Goal: Information Seeking & Learning: Learn about a topic

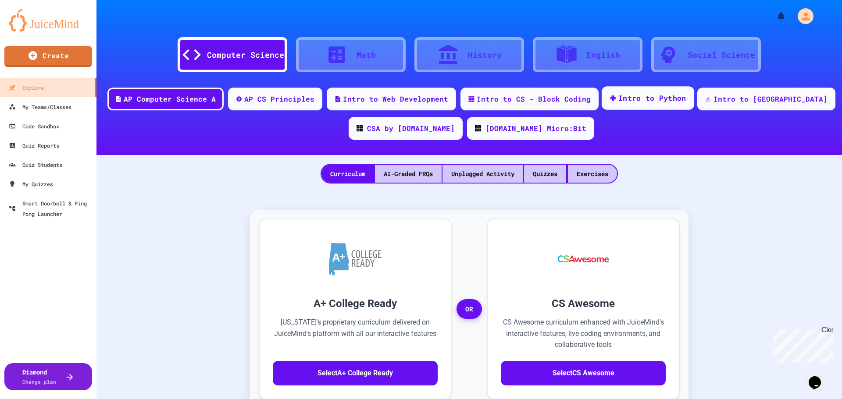
click at [643, 93] on div "Intro to Python" at bounding box center [652, 98] width 68 height 11
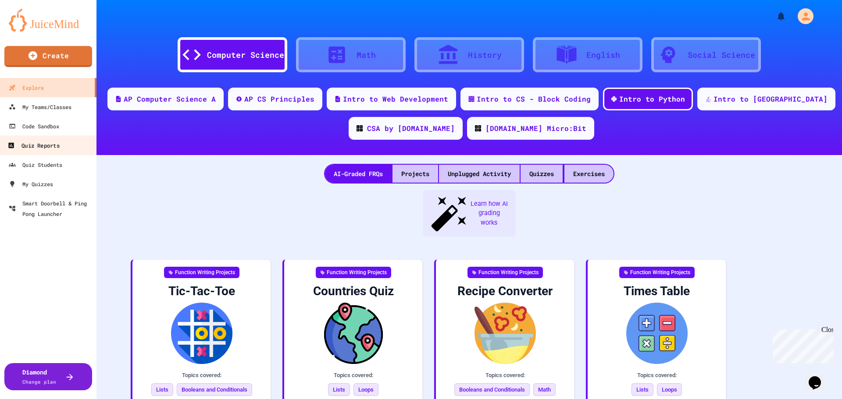
click at [42, 145] on div "Quiz Reports" at bounding box center [33, 145] width 52 height 11
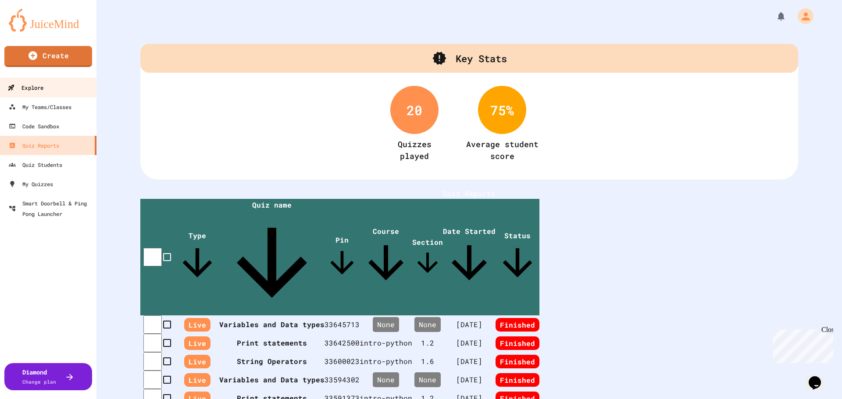
click at [29, 83] on div "Explore" at bounding box center [25, 87] width 36 height 11
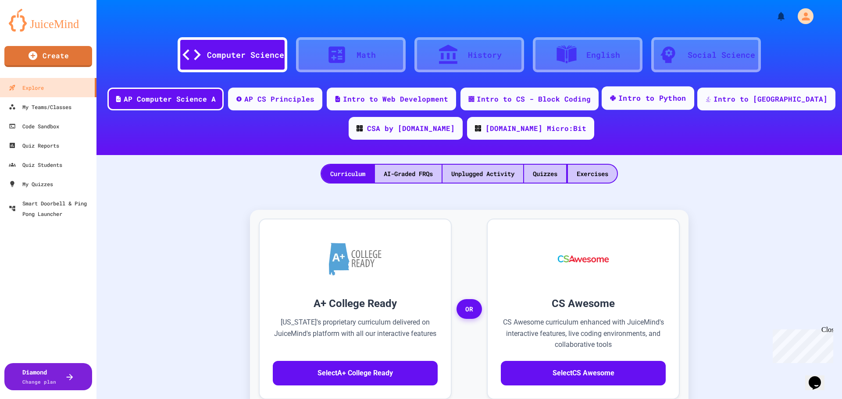
click at [655, 100] on div "Intro to Python" at bounding box center [652, 98] width 68 height 11
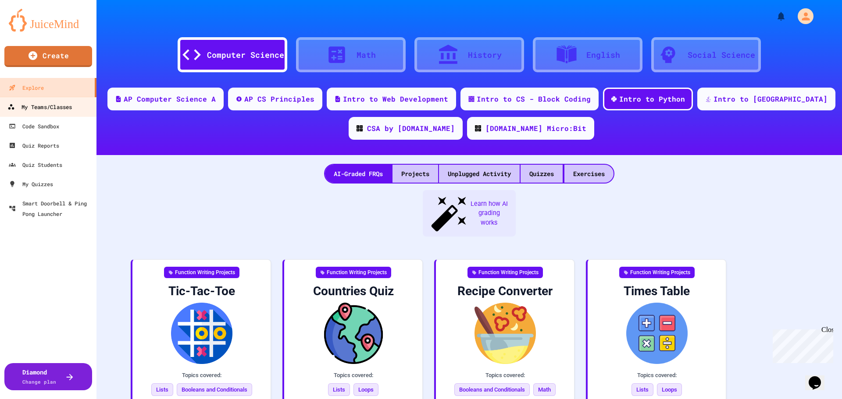
click at [37, 104] on div "My Teams/Classes" at bounding box center [39, 107] width 64 height 11
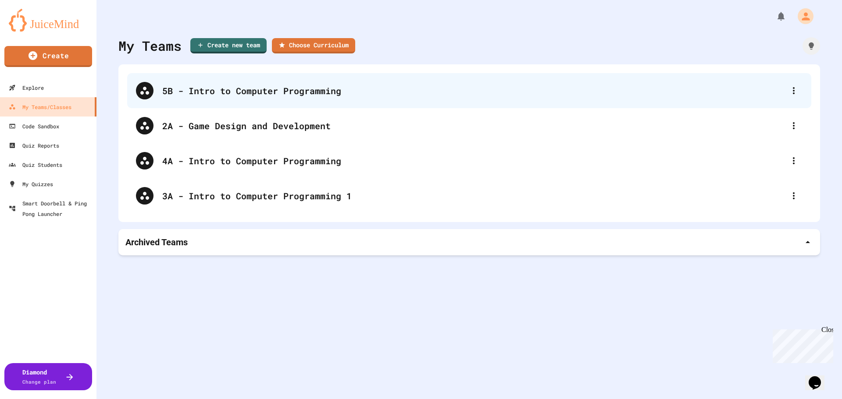
click at [204, 93] on div "5B - Intro to Computer Programming" at bounding box center [473, 90] width 622 height 13
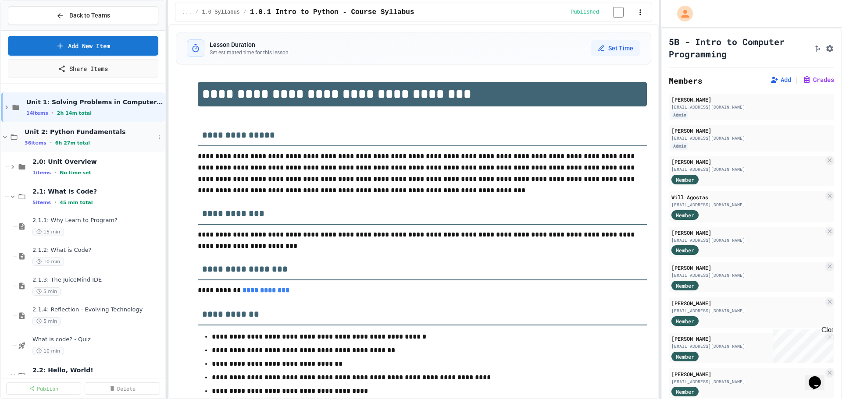
click at [5, 138] on icon at bounding box center [5, 137] width 4 height 3
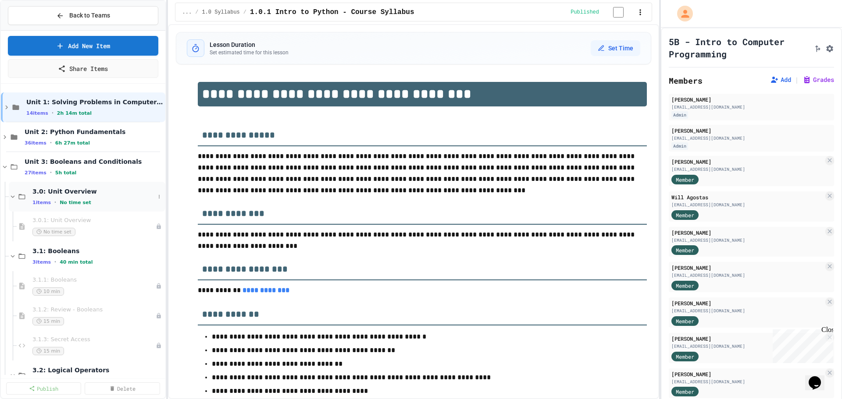
click at [45, 196] on div "3.0: Unit Overview 1 items • No time set" at bounding box center [93, 197] width 122 height 18
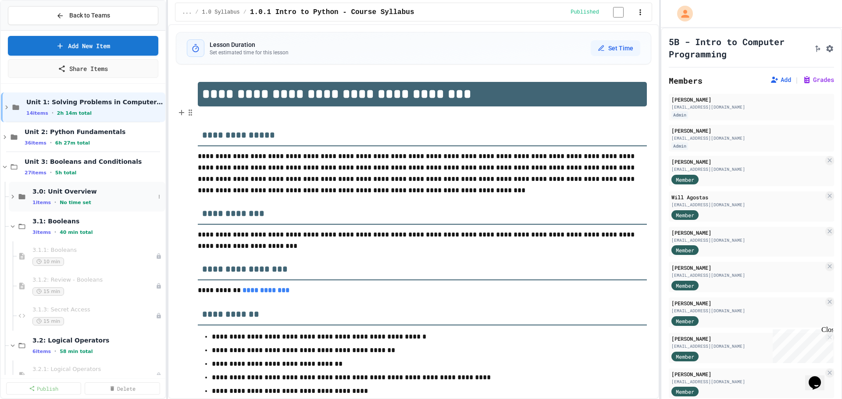
click at [42, 199] on div "3.0: Unit Overview 1 items • No time set" at bounding box center [93, 197] width 122 height 18
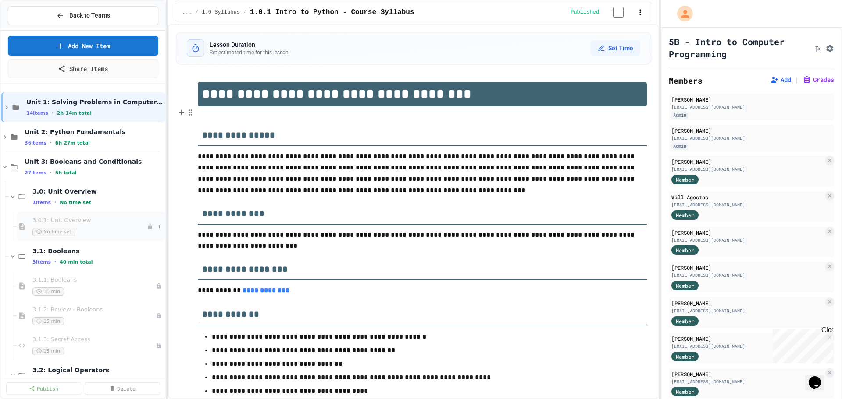
click at [46, 220] on span "3.0.1: Unit Overview" at bounding box center [89, 220] width 114 height 7
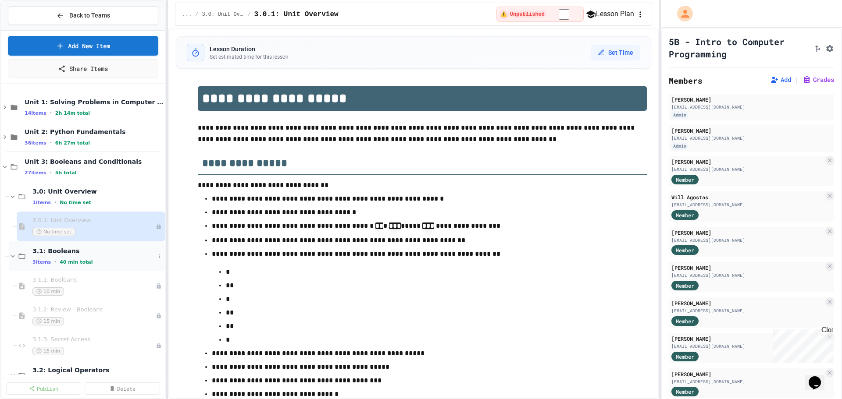
click at [68, 250] on span "3.1: Booleans" at bounding box center [93, 251] width 122 height 8
click at [68, 250] on span "3.1: Booleans" at bounding box center [97, 251] width 131 height 8
click at [60, 285] on div "3.1.1: Booleans 10 min" at bounding box center [89, 286] width 114 height 19
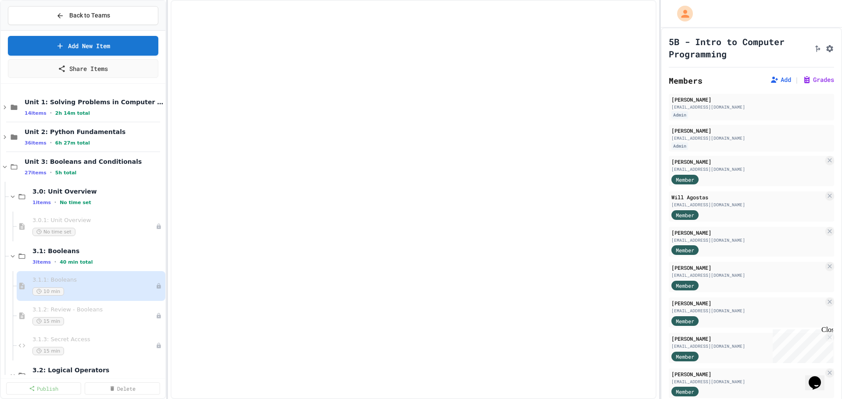
select select "***"
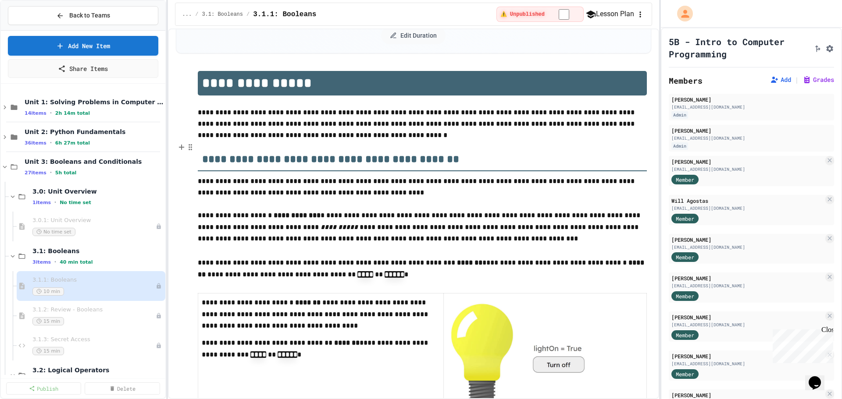
scroll to position [175, 0]
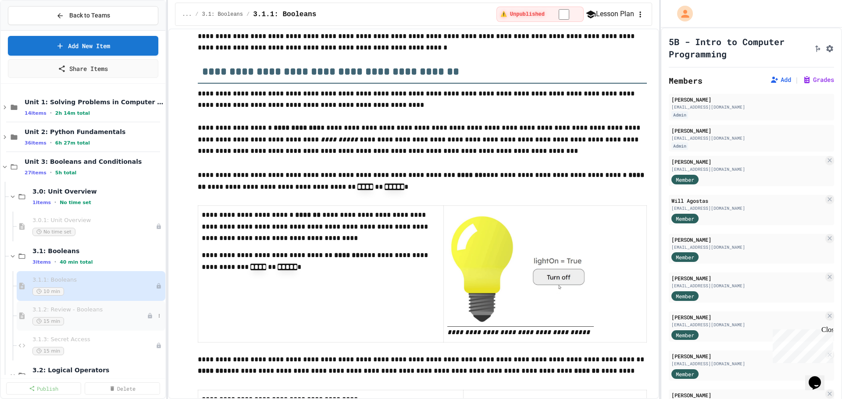
click at [89, 315] on div "3.1.2: Review - Booleans 15 min" at bounding box center [89, 315] width 114 height 19
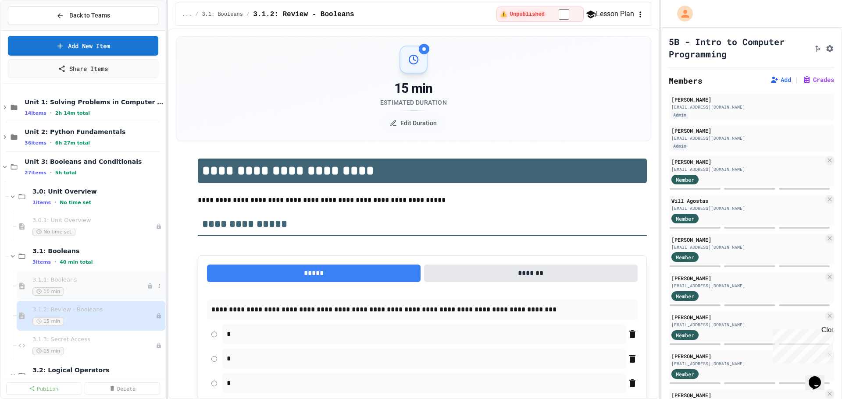
click at [67, 287] on div "3.1.1: Booleans 10 min" at bounding box center [89, 286] width 114 height 19
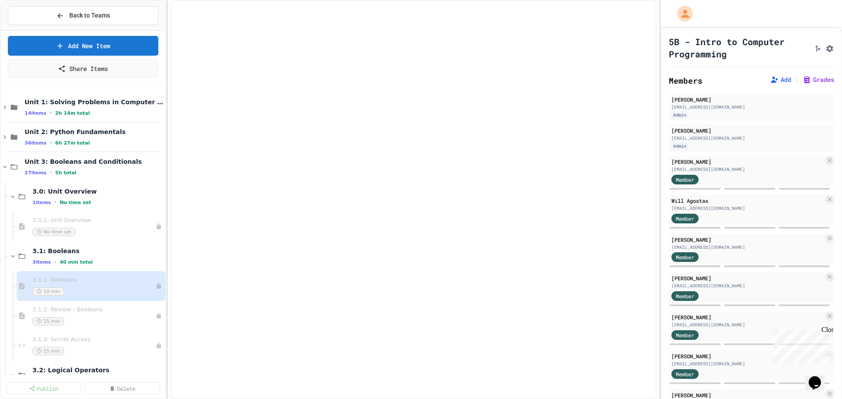
select select "***"
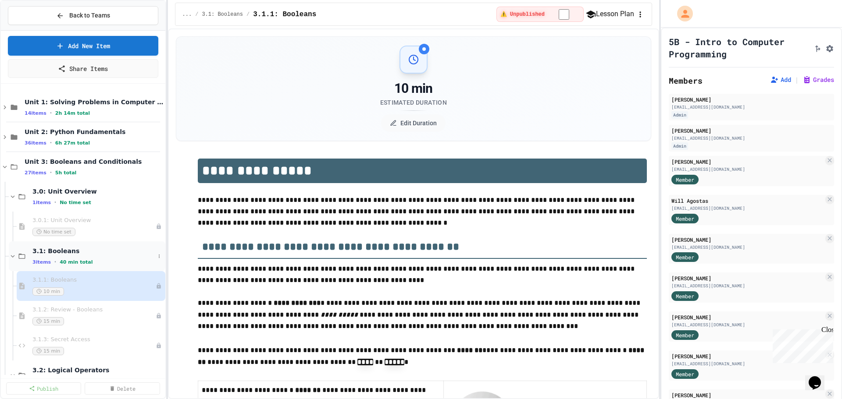
click at [65, 254] on span "3.1: Booleans" at bounding box center [93, 251] width 122 height 8
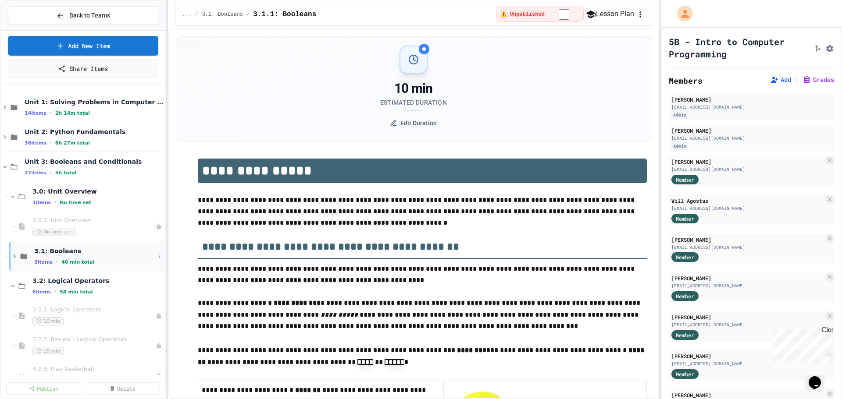
click at [12, 256] on icon at bounding box center [15, 256] width 8 height 8
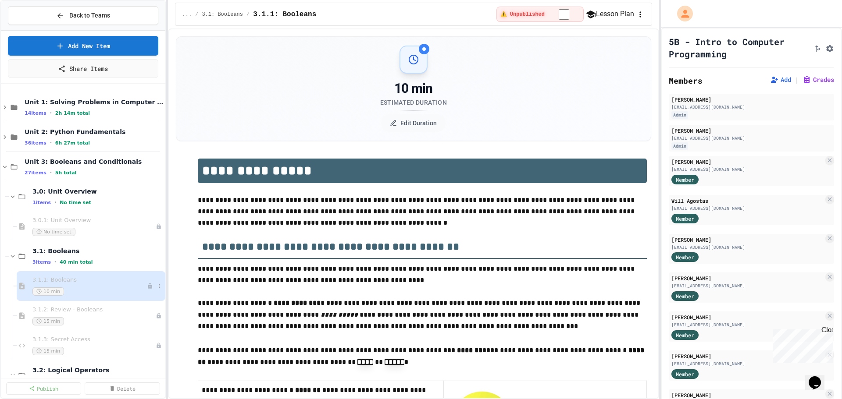
scroll to position [44, 0]
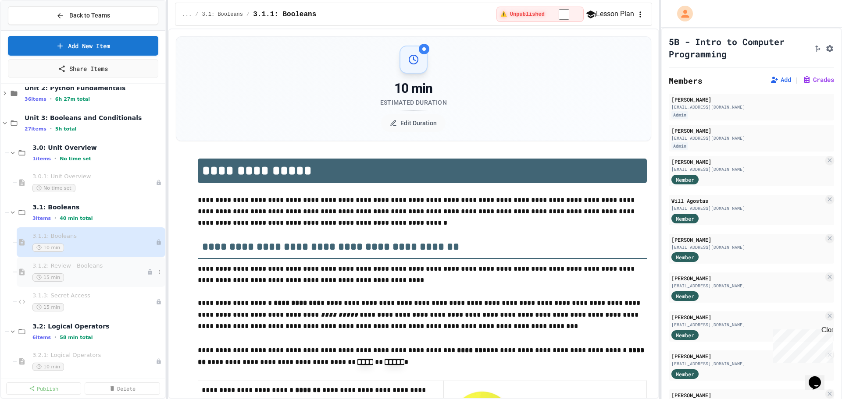
click at [93, 259] on div "3.1.2: Review - Booleans 15 min" at bounding box center [91, 272] width 149 height 30
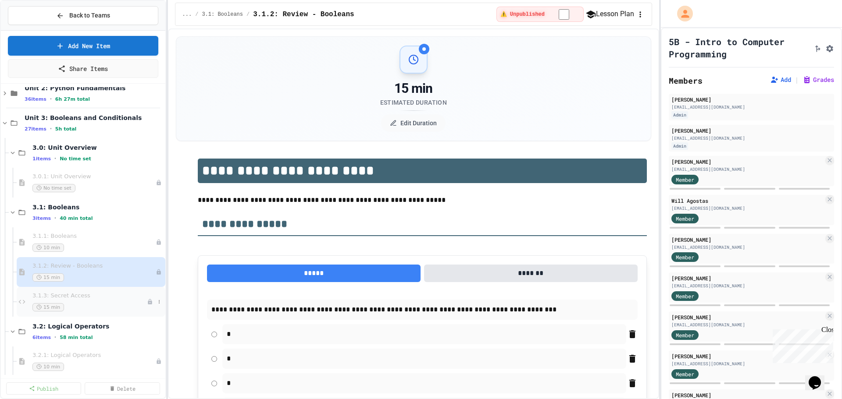
click at [76, 304] on div "15 min" at bounding box center [89, 307] width 114 height 8
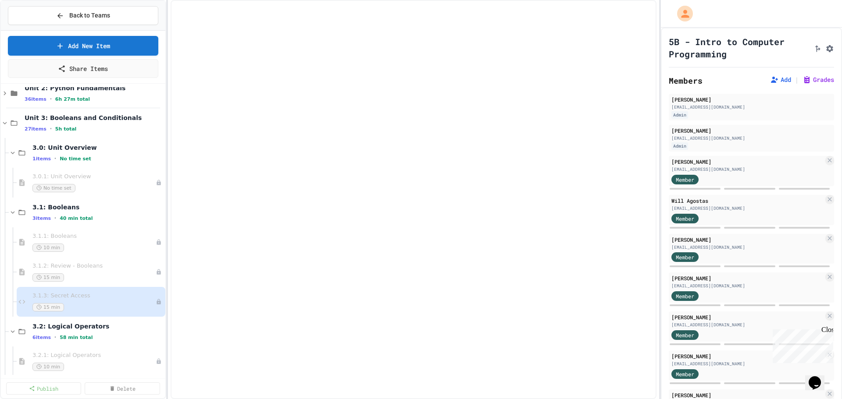
select select "*******"
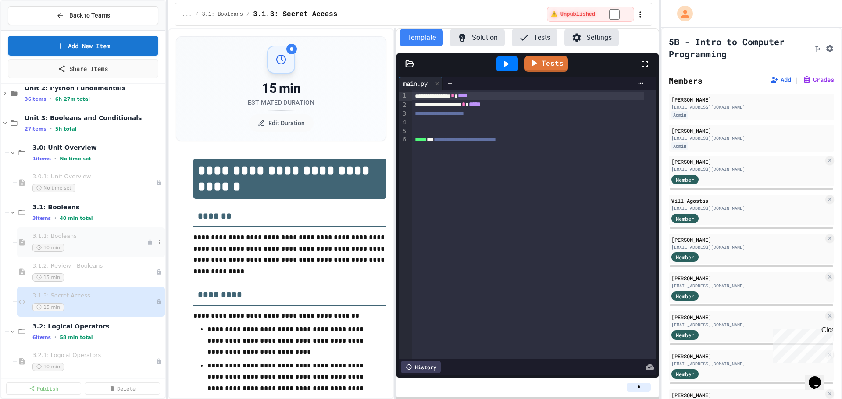
click at [73, 246] on div "10 min" at bounding box center [89, 248] width 114 height 8
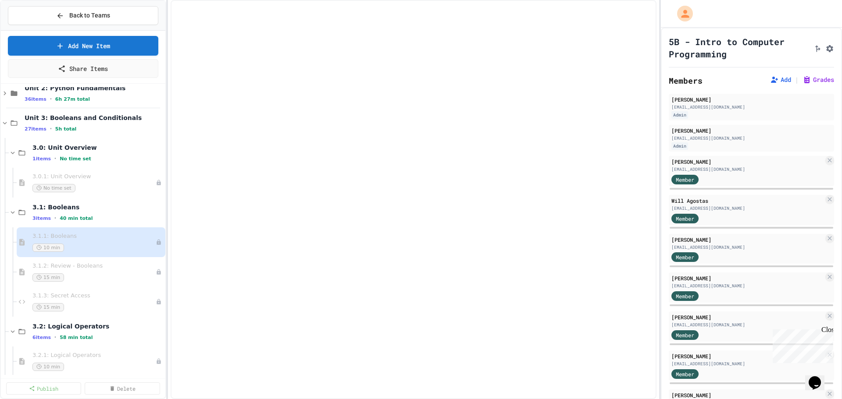
select select "***"
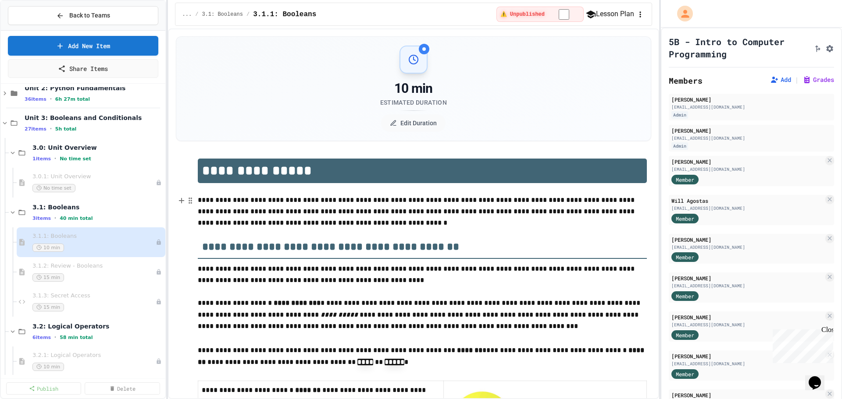
scroll to position [44, 0]
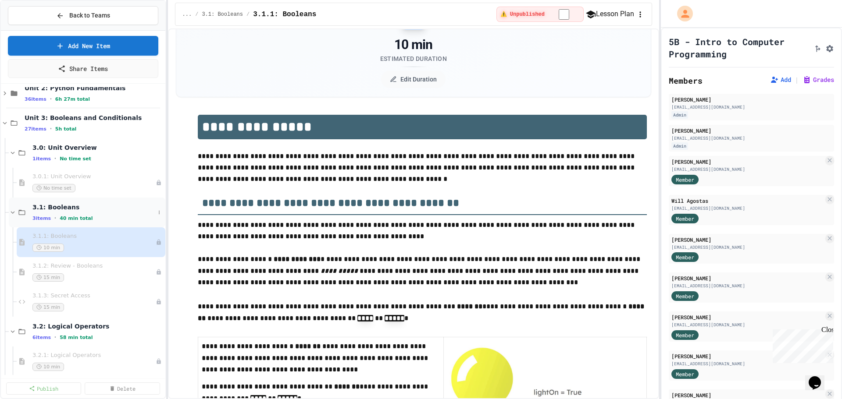
click at [60, 213] on div "3.1: Booleans 3 items • 40 min total" at bounding box center [93, 212] width 122 height 18
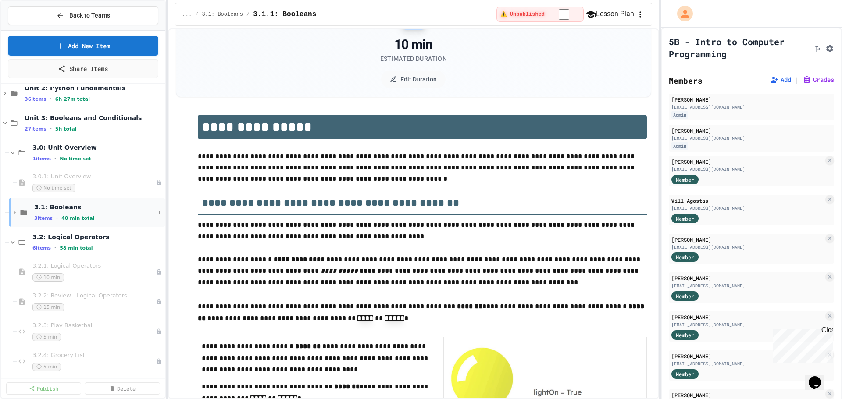
click at [13, 210] on icon at bounding box center [15, 213] width 8 height 8
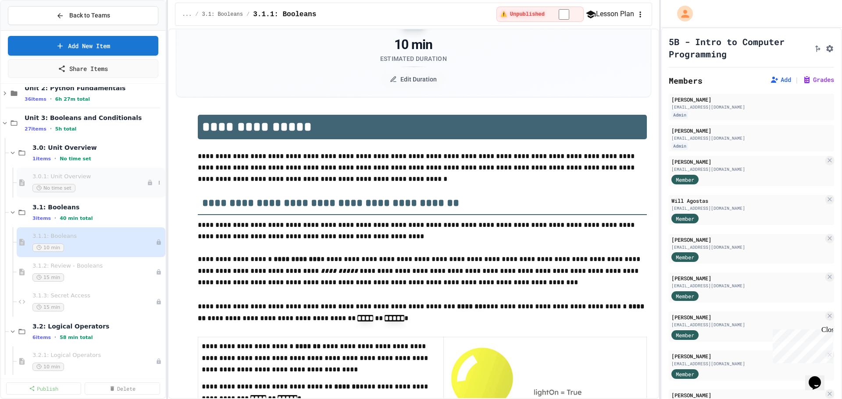
click at [37, 173] on span "3.0.1: Unit Overview" at bounding box center [89, 176] width 114 height 7
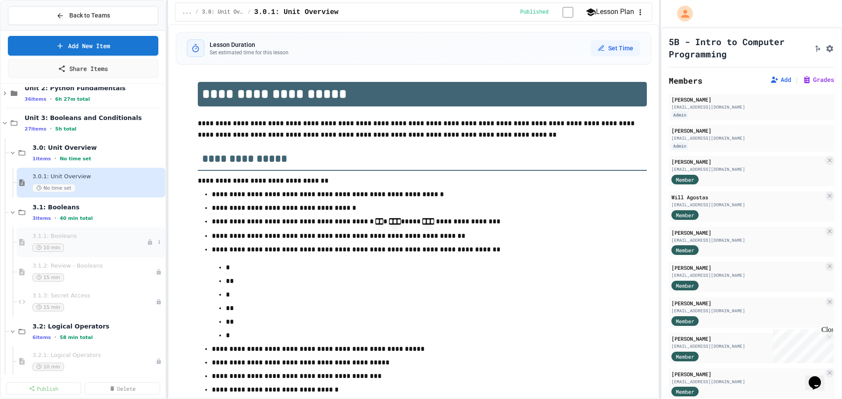
click at [56, 241] on div "3.1.1: Booleans 10 min" at bounding box center [89, 242] width 114 height 19
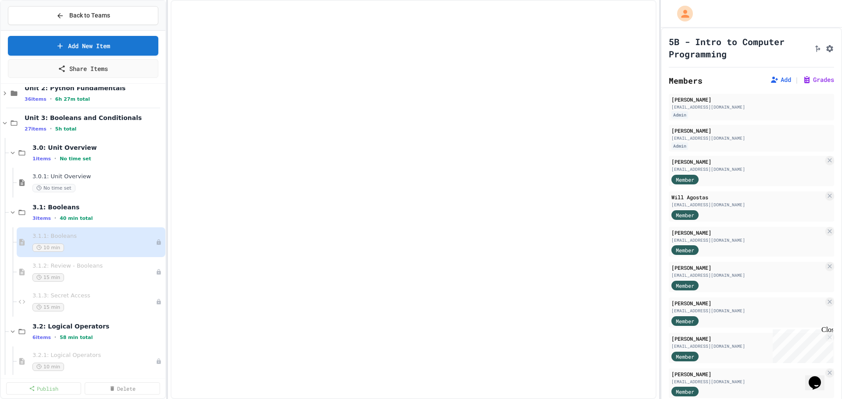
select select "***"
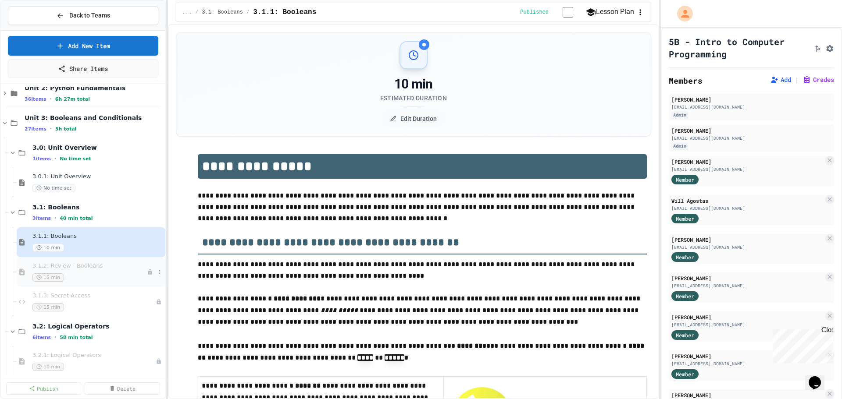
click at [128, 271] on div "3.1.2: Review - Booleans 15 min" at bounding box center [89, 272] width 114 height 19
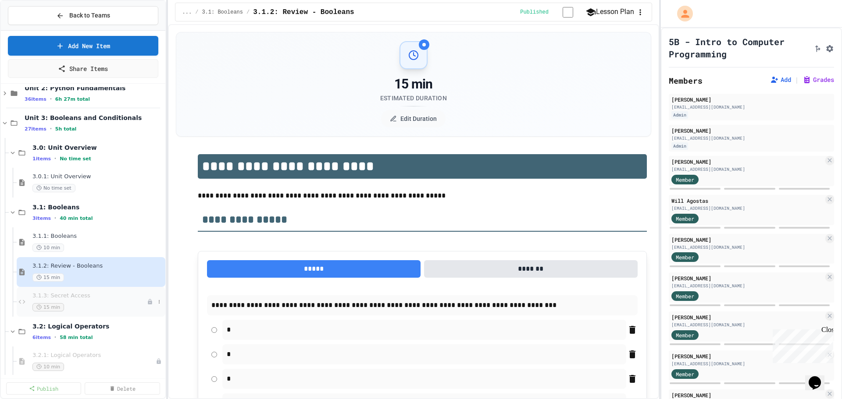
click at [110, 302] on div "3.1.3: Secret Access 15 min" at bounding box center [89, 301] width 114 height 19
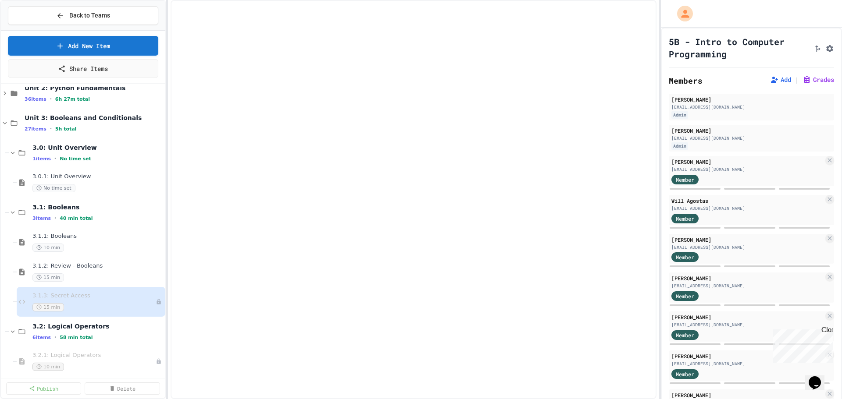
select select "*******"
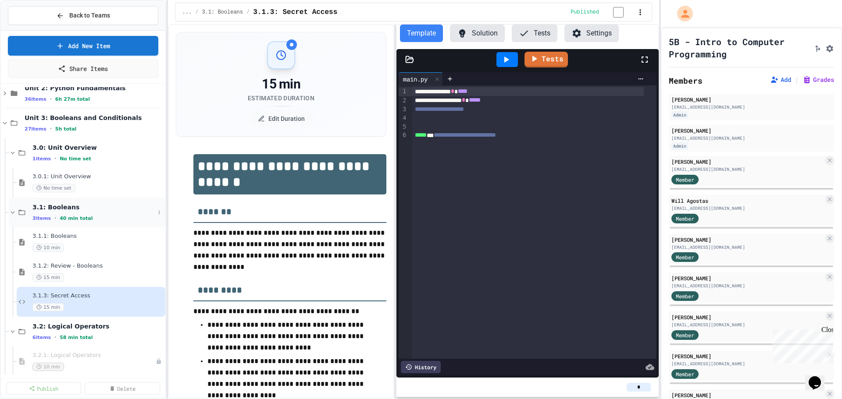
click at [98, 213] on div "3.1: Booleans 3 items • 40 min total" at bounding box center [93, 212] width 122 height 18
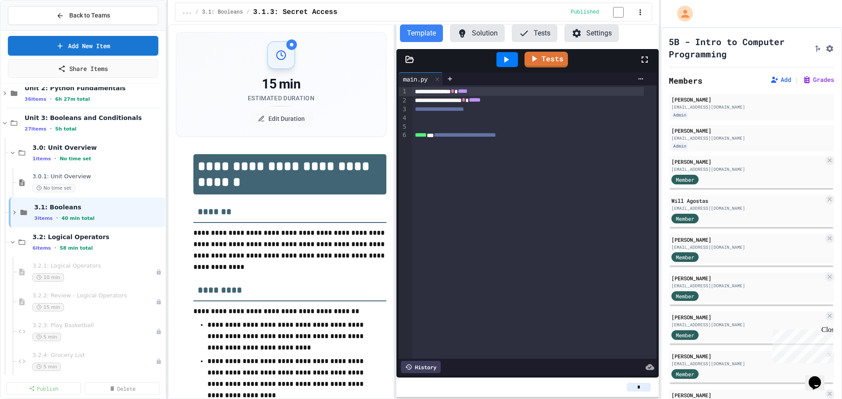
click at [98, 213] on div "3.1: Booleans 3 items • 40 min total" at bounding box center [98, 212] width 129 height 18
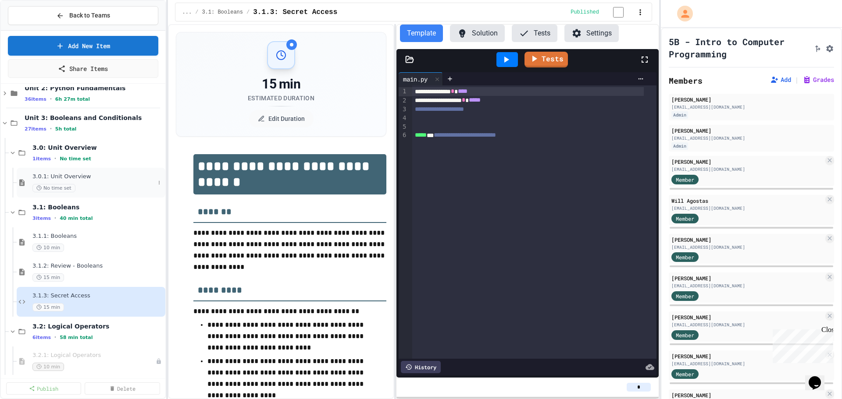
click at [79, 173] on span "3.0.1: Unit Overview" at bounding box center [93, 176] width 122 height 7
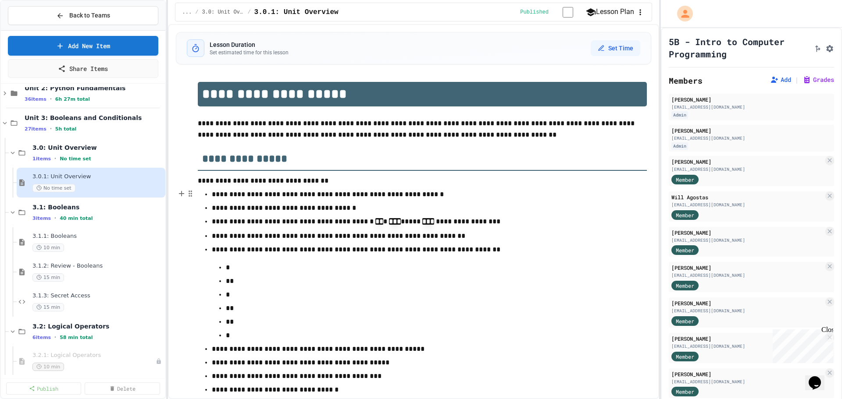
scroll to position [40, 0]
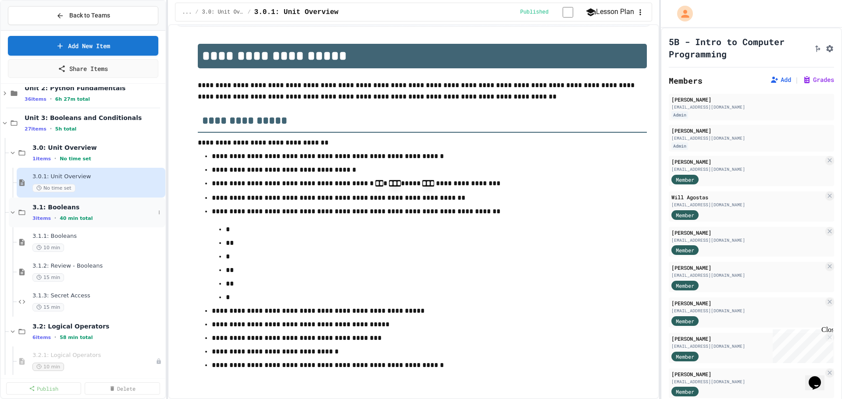
click at [96, 211] on span "3.1: Booleans" at bounding box center [93, 207] width 122 height 8
click at [86, 216] on div "3 items • 40 min total" at bounding box center [93, 218] width 122 height 7
click at [59, 245] on span "10 min" at bounding box center [48, 248] width 32 height 8
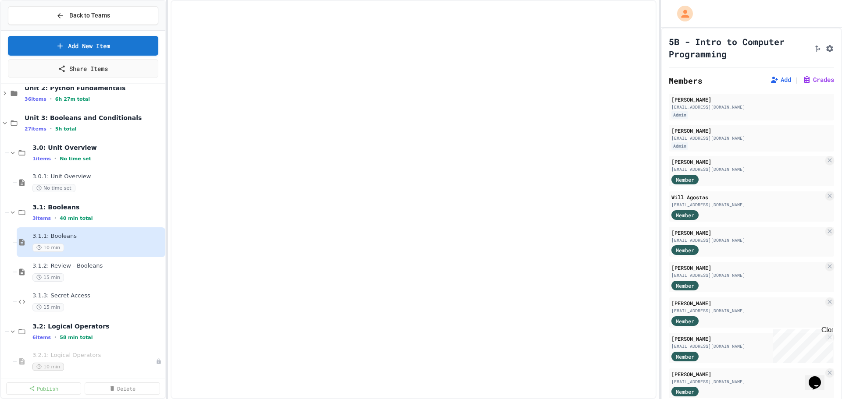
select select "***"
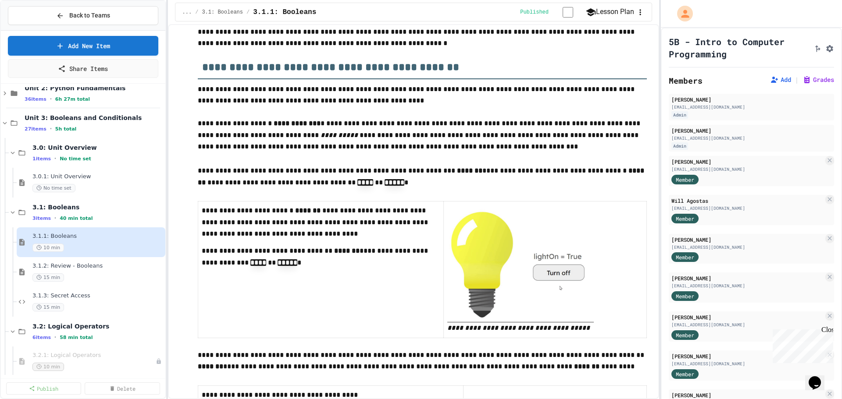
scroll to position [219, 0]
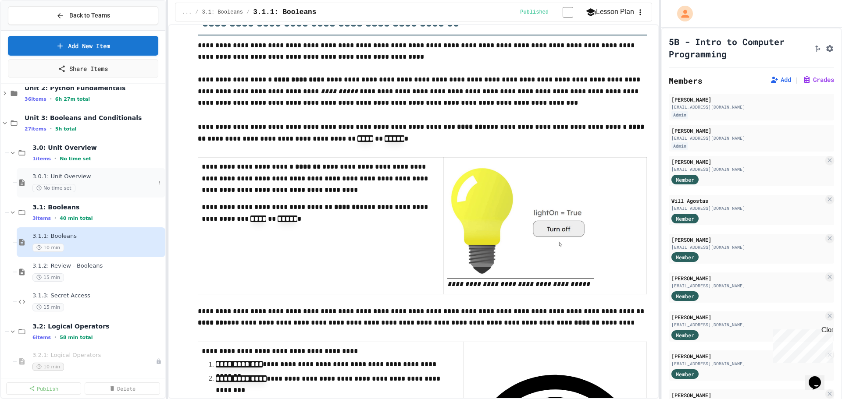
click at [30, 188] on div "3.0.1: Unit Overview No time set" at bounding box center [91, 183] width 149 height 30
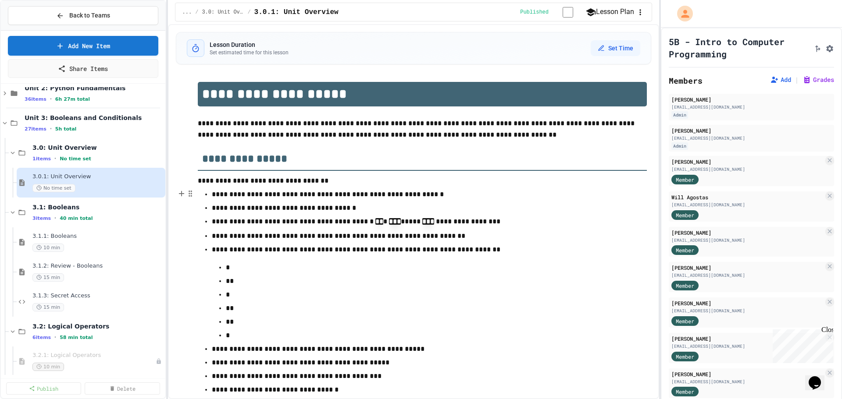
scroll to position [40, 0]
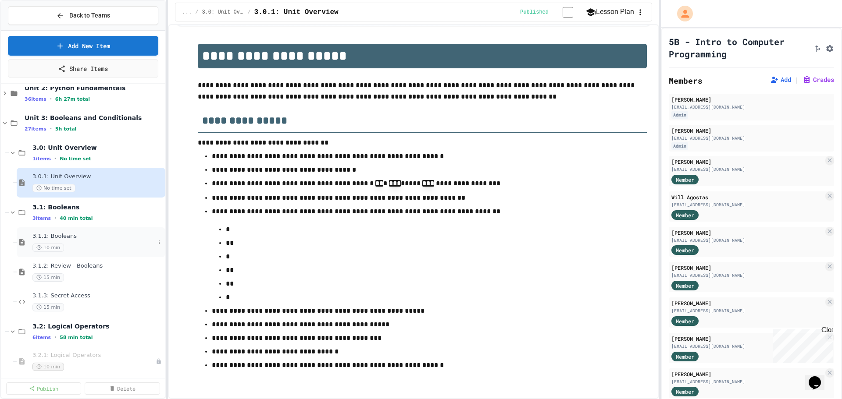
click at [50, 240] on span "3.1.1: Booleans" at bounding box center [93, 236] width 122 height 7
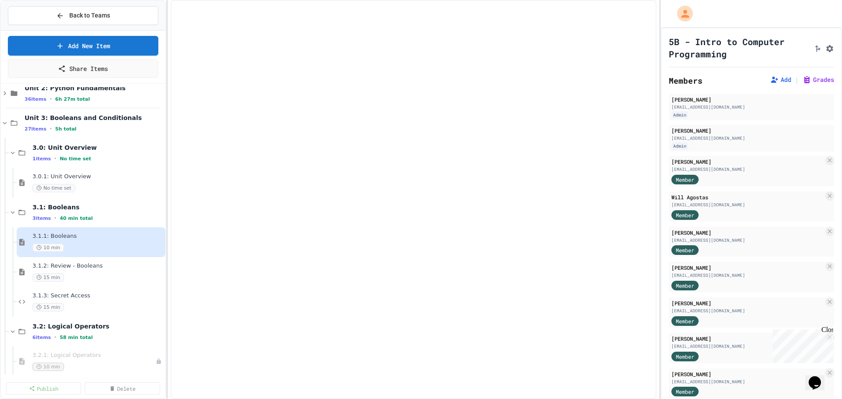
select select "***"
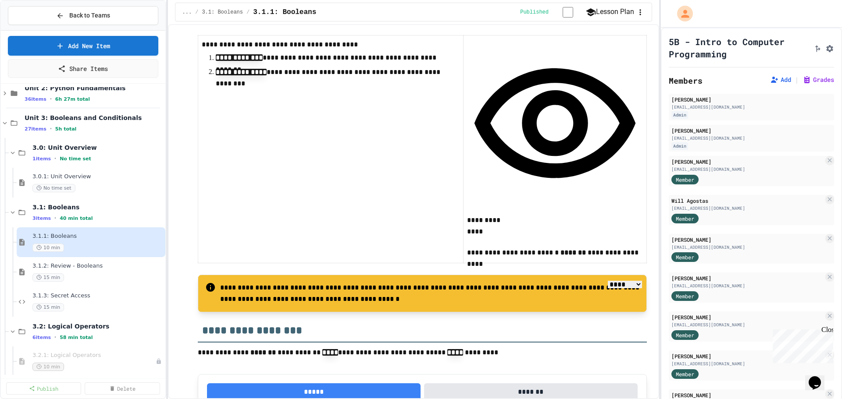
scroll to position [570, 0]
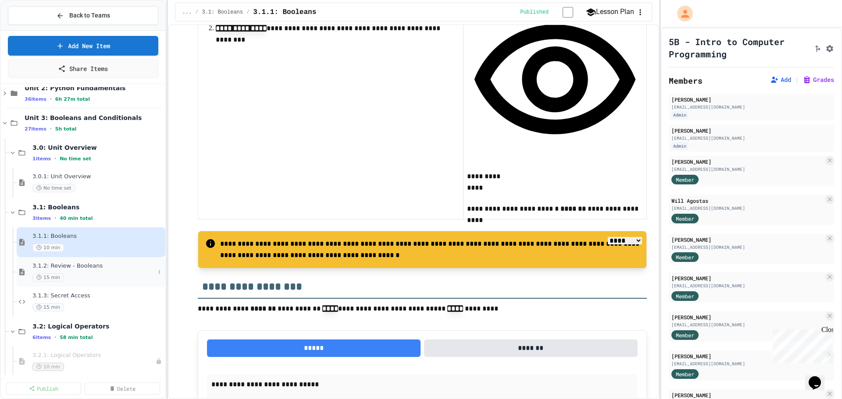
click at [89, 271] on div "3.1.2: Review - Booleans 15 min" at bounding box center [93, 272] width 122 height 19
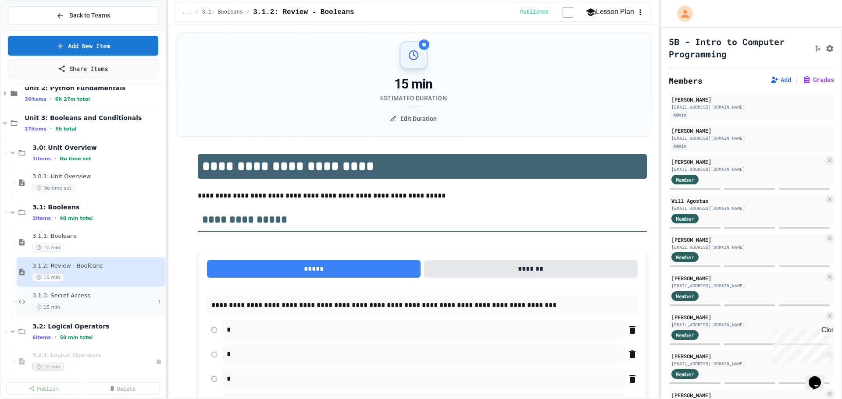
click at [91, 301] on div "3.1.3: Secret Access 15 min" at bounding box center [93, 301] width 122 height 19
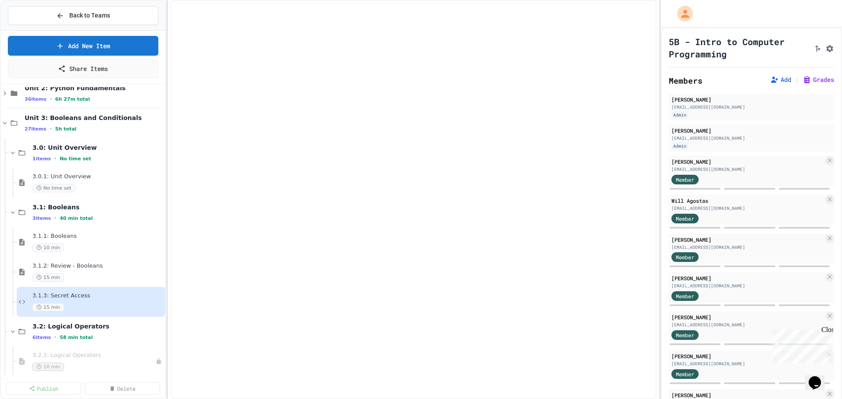
select select "*******"
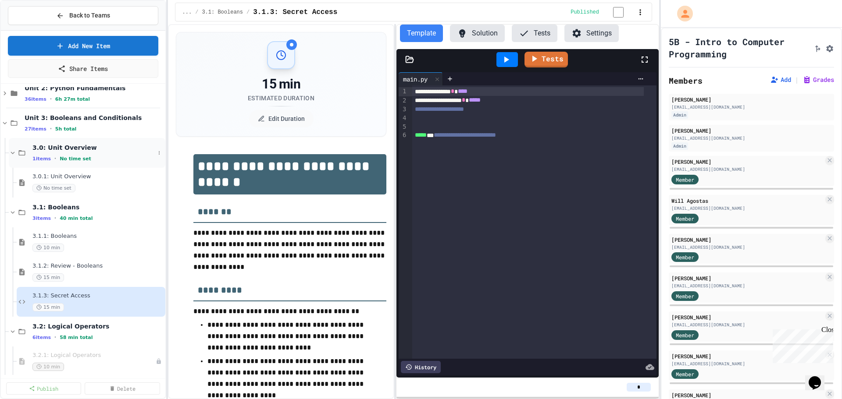
click at [64, 152] on div "3.0: Unit Overview 1 items • No time set" at bounding box center [93, 153] width 122 height 18
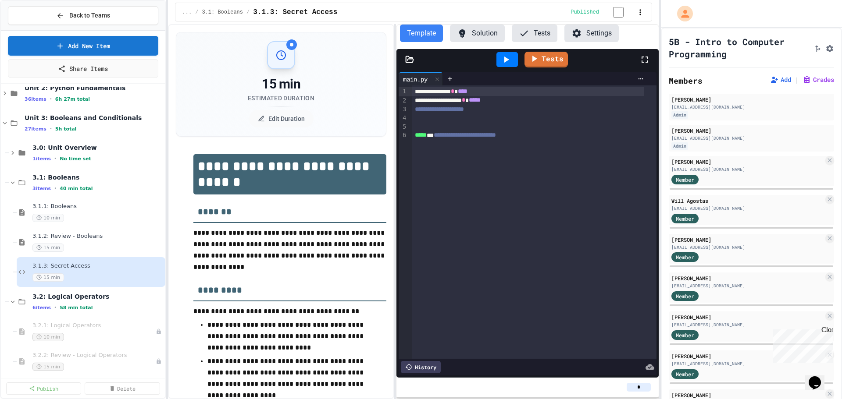
click at [64, 152] on div "3.0: Unit Overview 1 items • No time set" at bounding box center [97, 153] width 131 height 18
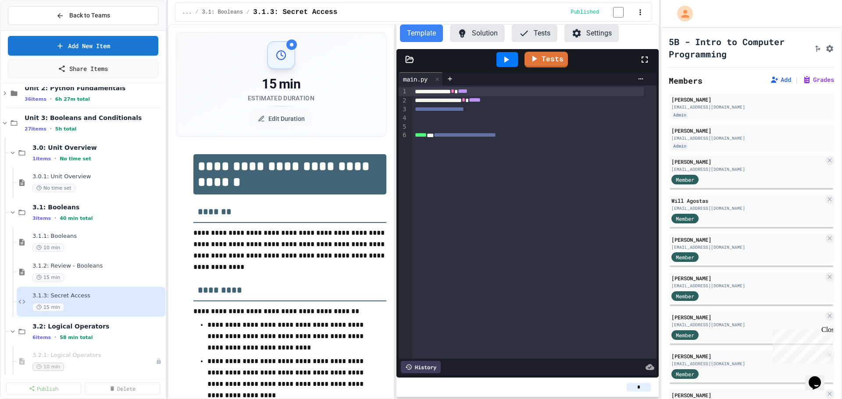
click at [64, 152] on div "3.0: Unit Overview 1 items • No time set" at bounding box center [97, 153] width 131 height 18
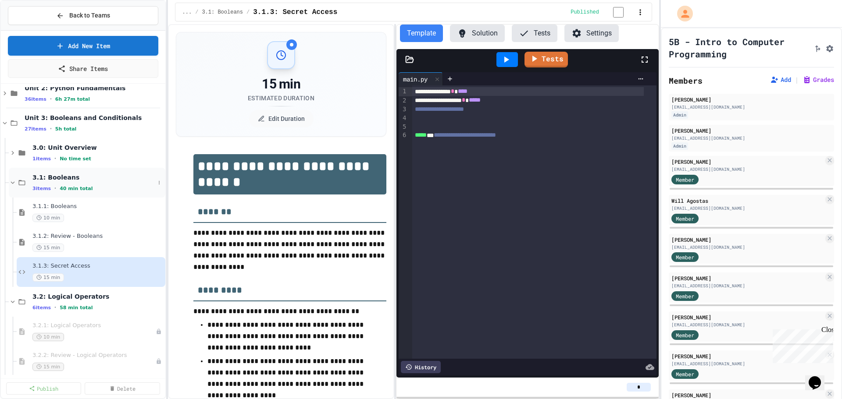
click at [62, 195] on div "3.1: Booleans 3 items • 40 min total" at bounding box center [87, 183] width 156 height 30
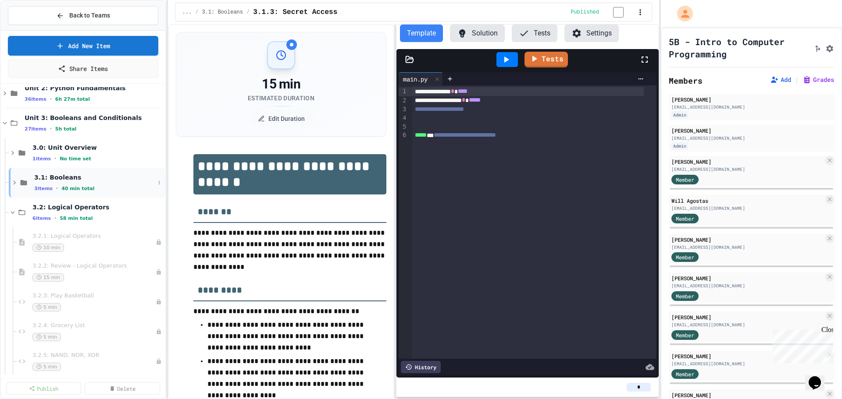
click at [63, 190] on span "40 min total" at bounding box center [77, 189] width 33 height 6
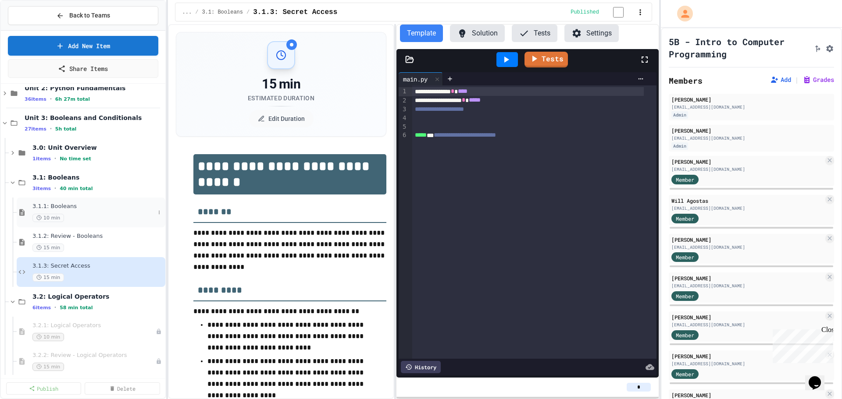
click at [63, 224] on div "3.1.1: Booleans 10 min" at bounding box center [91, 213] width 149 height 30
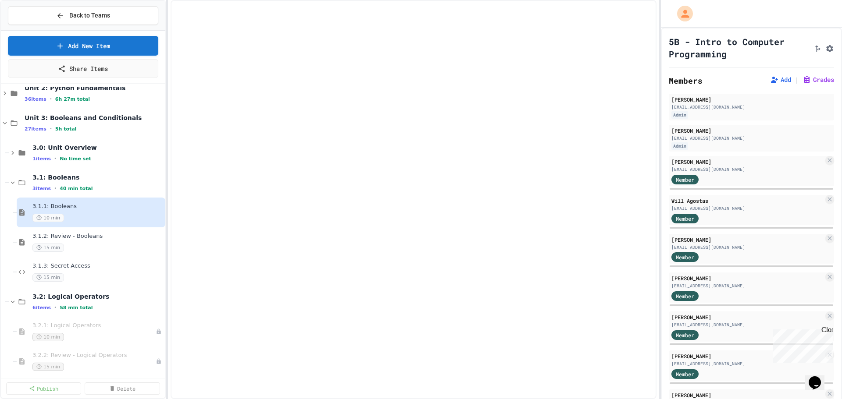
select select "***"
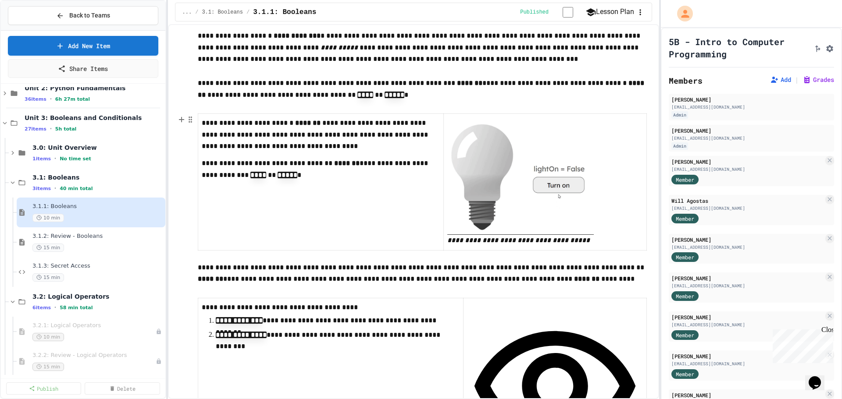
scroll to position [307, 0]
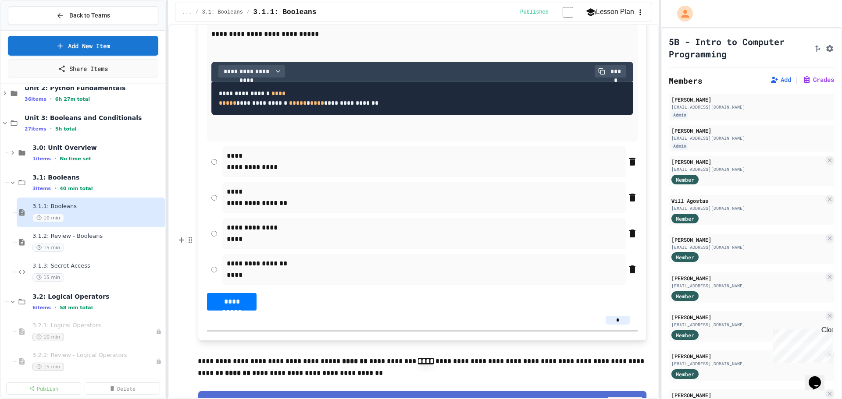
scroll to position [964, 0]
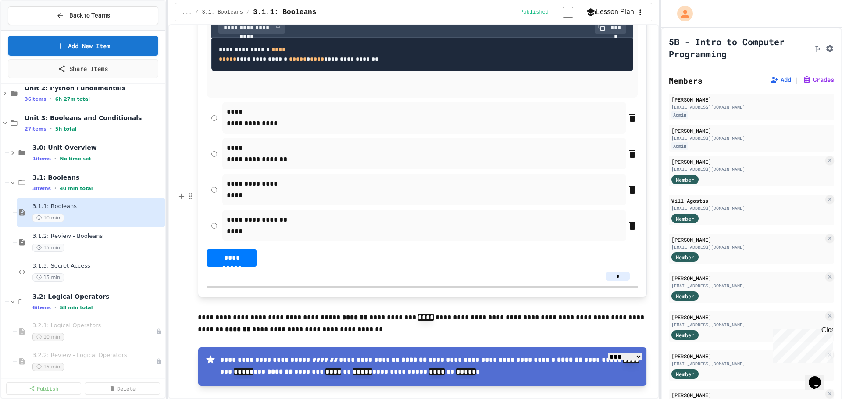
click at [633, 353] on select "**** *** *******" at bounding box center [625, 356] width 34 height 7
click at [608, 353] on select "**** *** *******" at bounding box center [625, 356] width 34 height 7
click at [638, 312] on p "**********" at bounding box center [422, 324] width 449 height 24
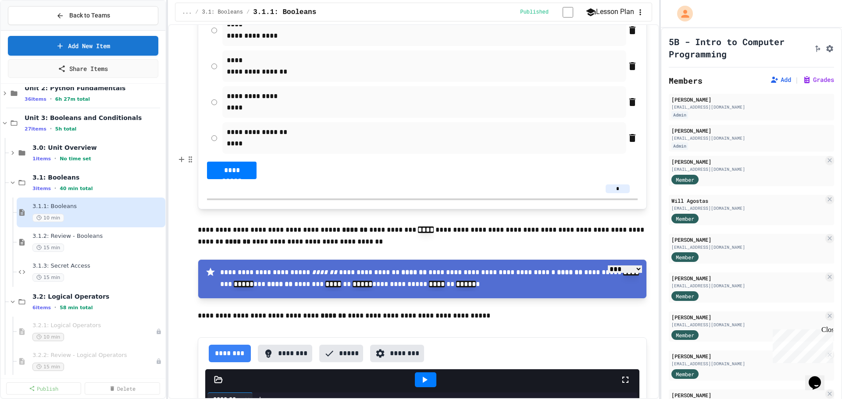
scroll to position [1096, 0]
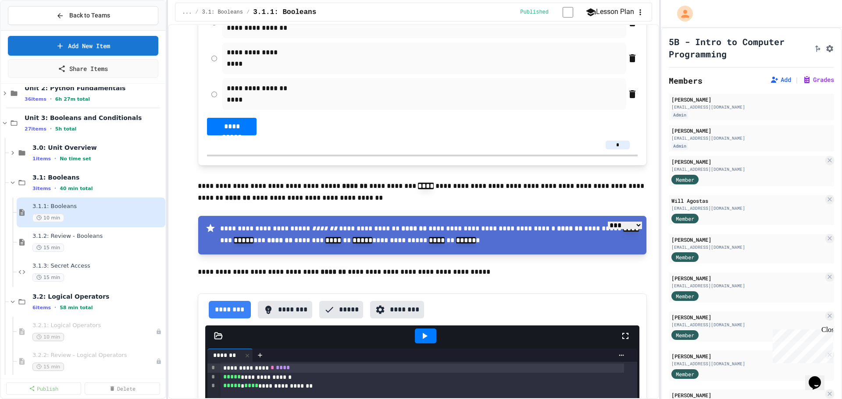
click at [428, 329] on div at bounding box center [425, 336] width 21 height 15
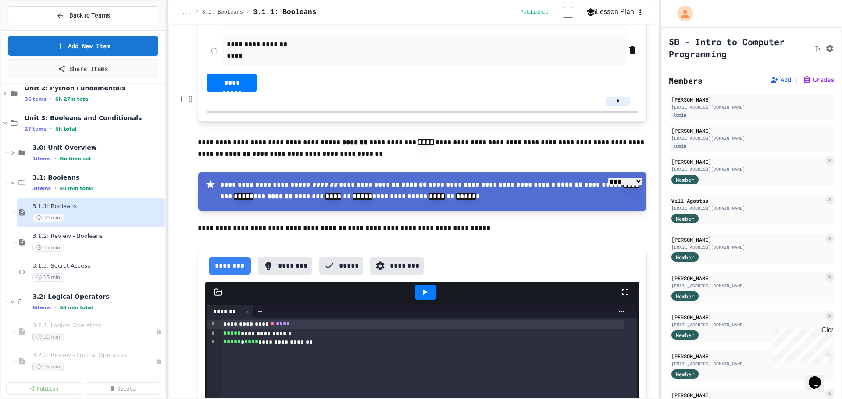
scroll to position [1183, 0]
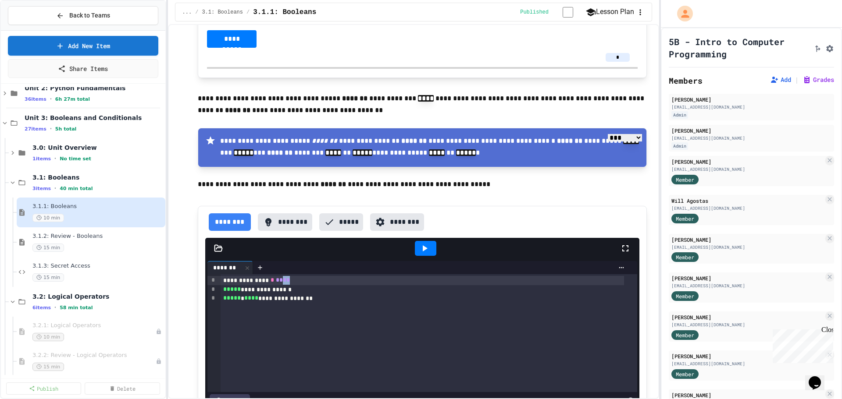
drag, startPoint x: 295, startPoint y: 129, endPoint x: 284, endPoint y: 124, distance: 12.8
click at [283, 276] on div "**********" at bounding box center [421, 280] width 403 height 9
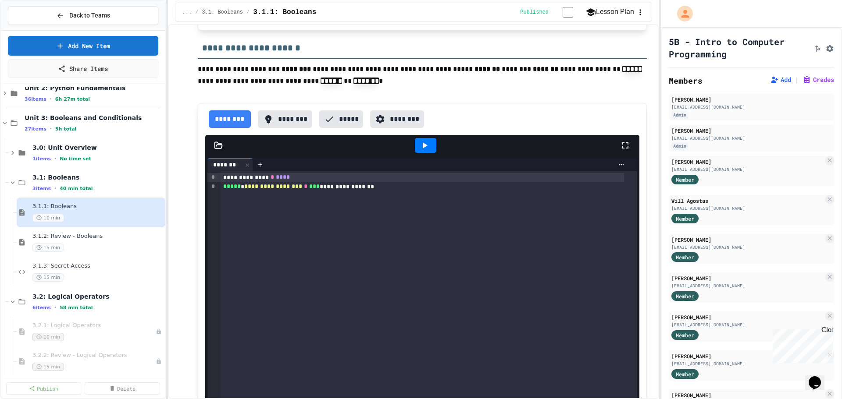
scroll to position [1709, 0]
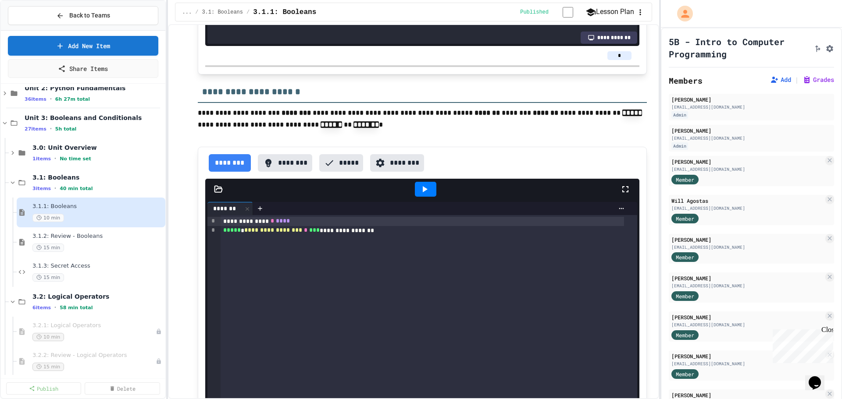
click at [423, 182] on div at bounding box center [425, 189] width 21 height 15
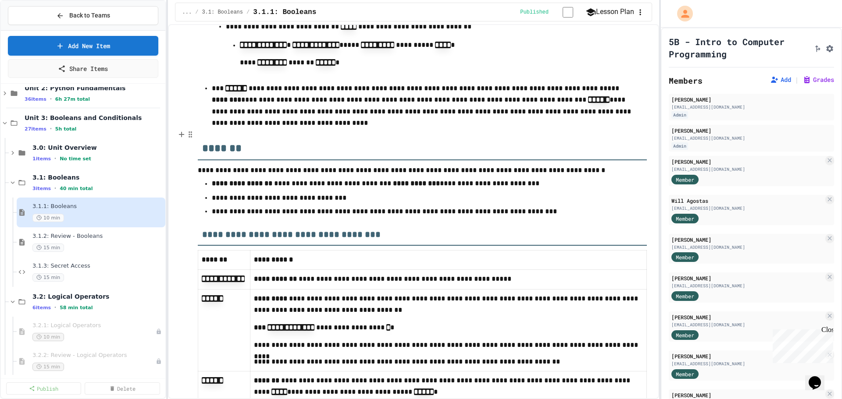
scroll to position [3116, 0]
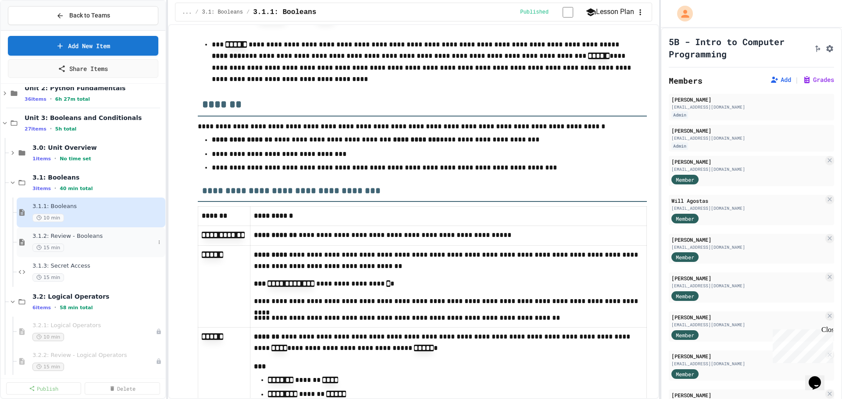
click at [90, 236] on span "3.1.2: Review - Booleans" at bounding box center [93, 236] width 122 height 7
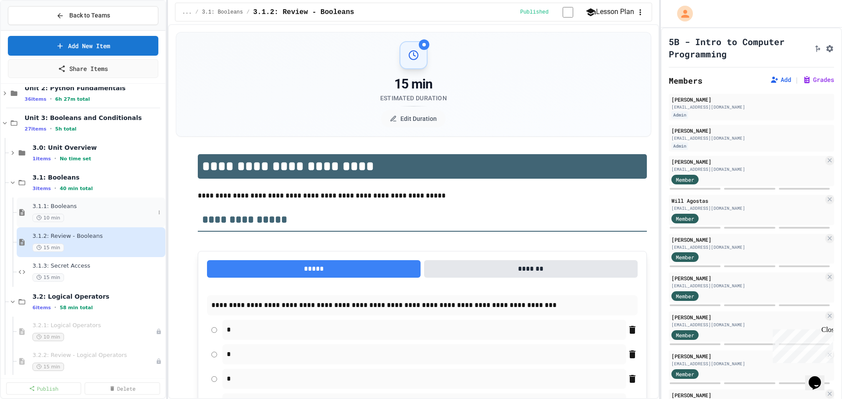
click at [62, 202] on div "3.1.1: Booleans 10 min" at bounding box center [91, 213] width 149 height 30
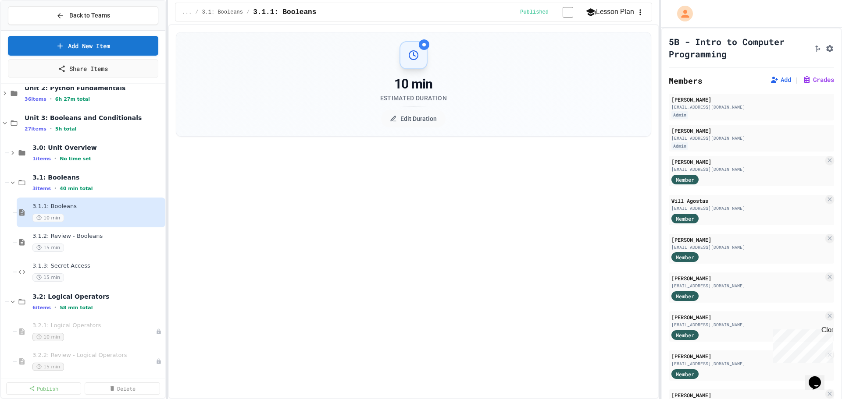
select select "***"
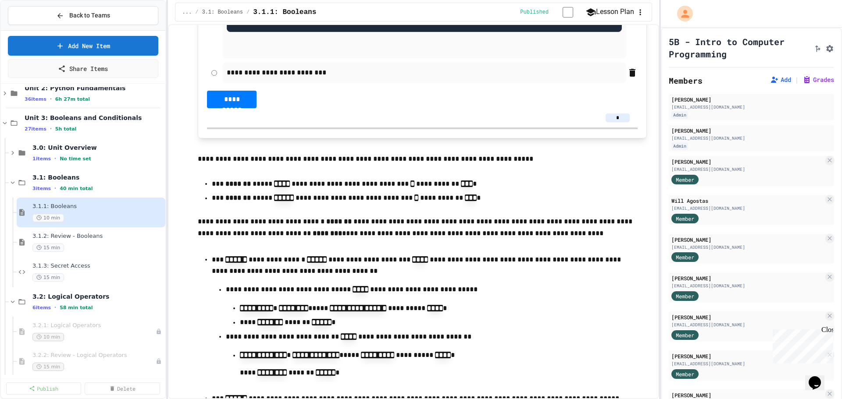
scroll to position [3024, 0]
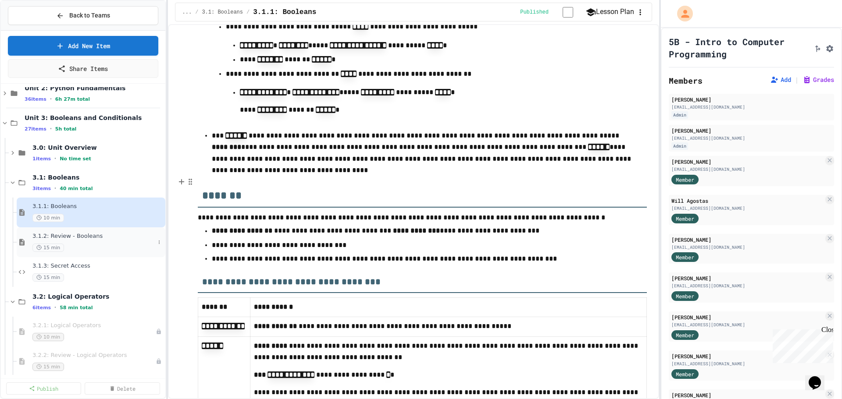
click at [73, 244] on div "15 min" at bounding box center [93, 248] width 122 height 8
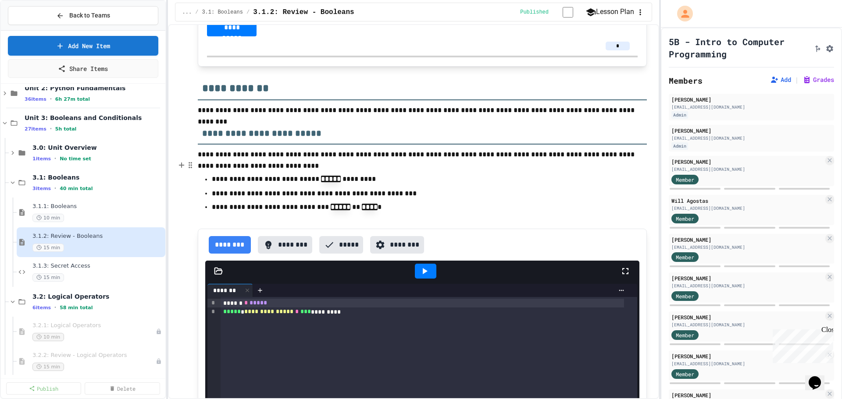
scroll to position [1052, 0]
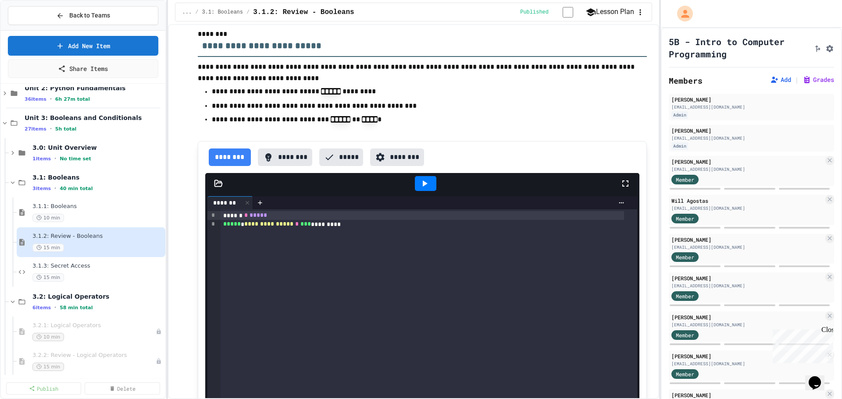
click at [426, 189] on icon at bounding box center [424, 183] width 11 height 11
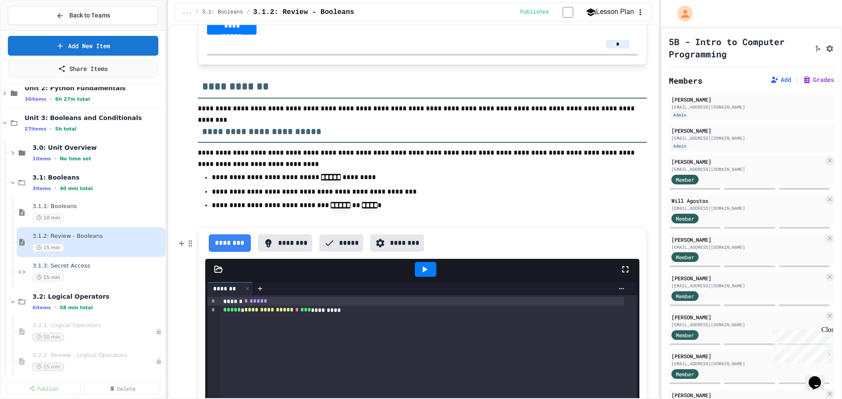
scroll to position [1098, 0]
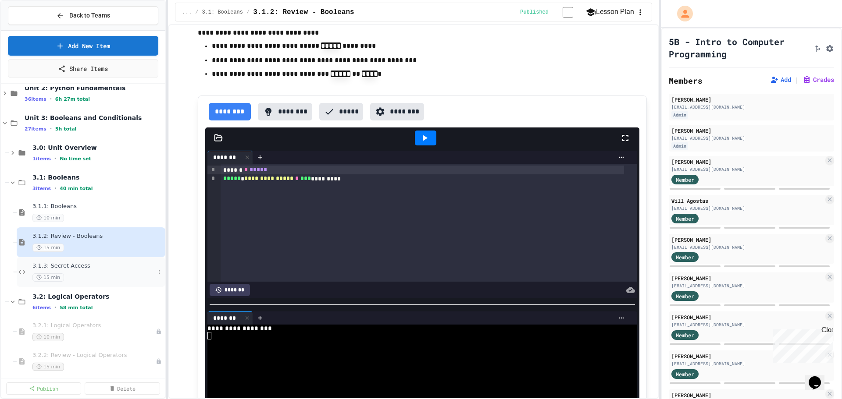
click at [75, 266] on span "3.1.3: Secret Access" at bounding box center [93, 266] width 122 height 7
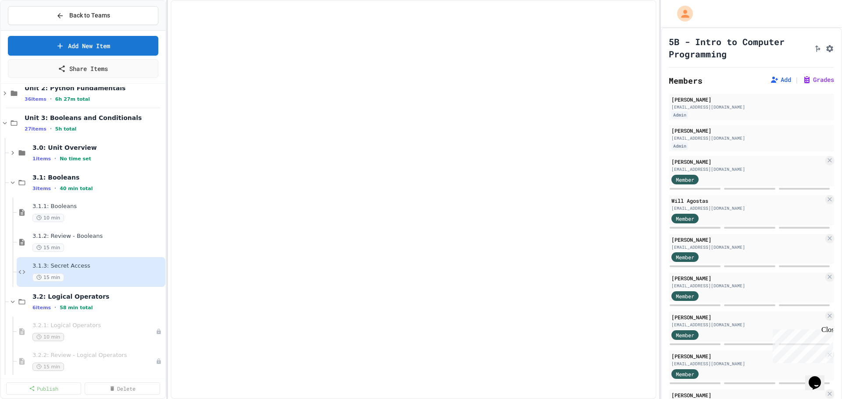
select select "*******"
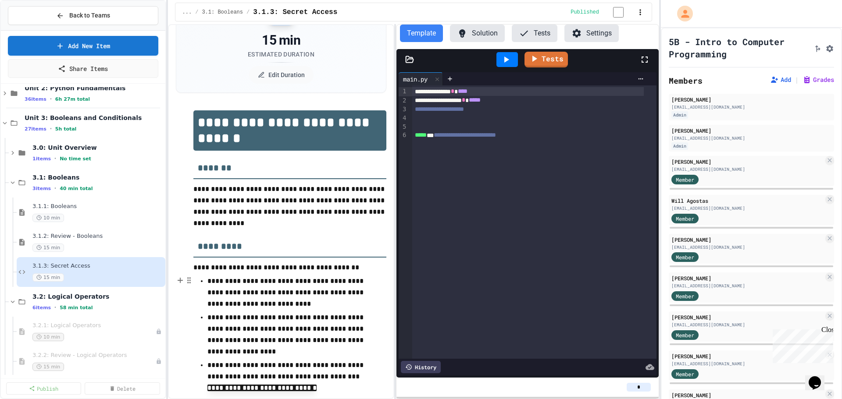
scroll to position [88, 0]
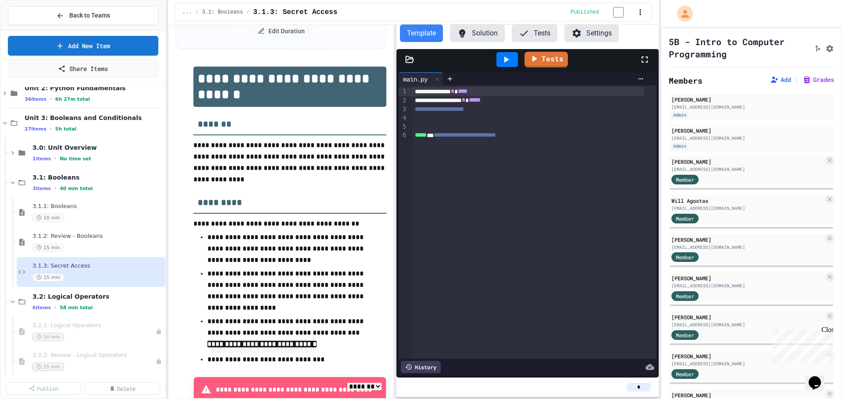
click at [472, 32] on button "Solution" at bounding box center [477, 34] width 55 height 18
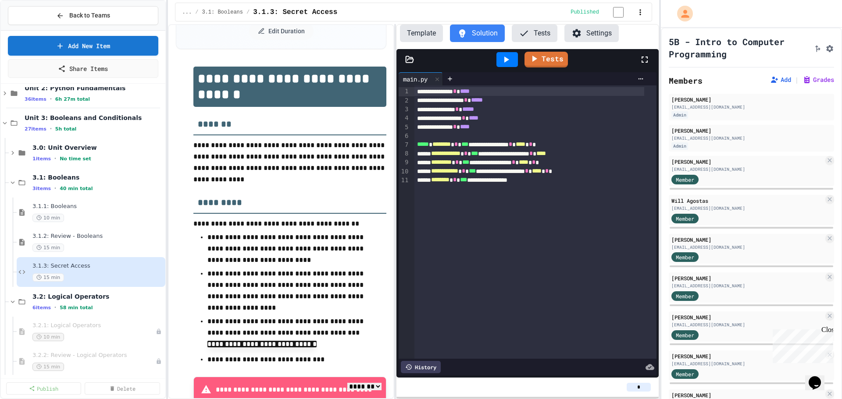
click at [505, 60] on icon at bounding box center [506, 60] width 5 height 6
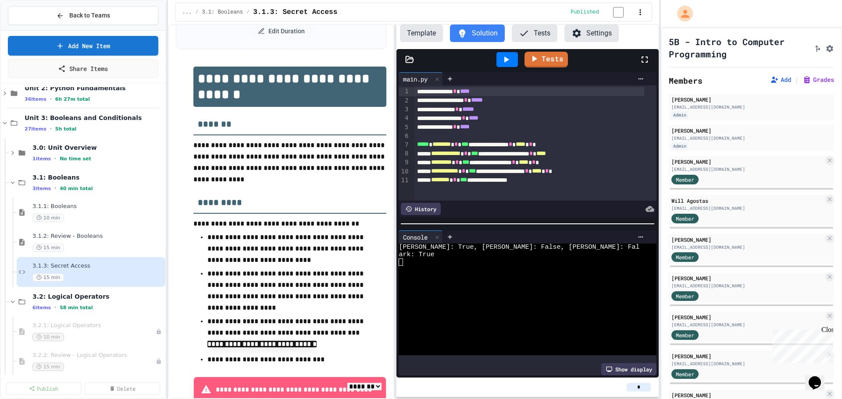
click at [436, 27] on button "Template" at bounding box center [421, 34] width 43 height 18
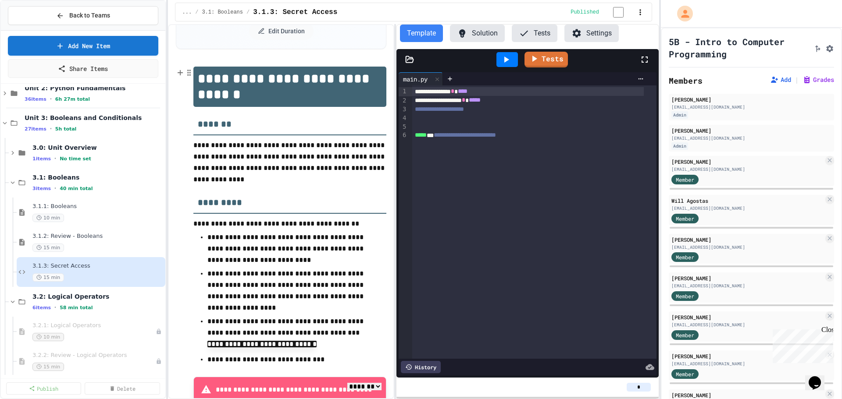
scroll to position [0, 0]
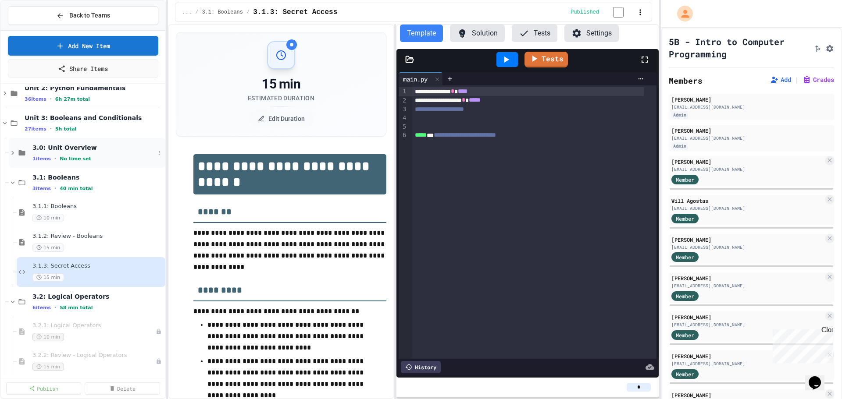
click at [47, 155] on div "3.0: Unit Overview 1 items • No time set" at bounding box center [93, 153] width 122 height 18
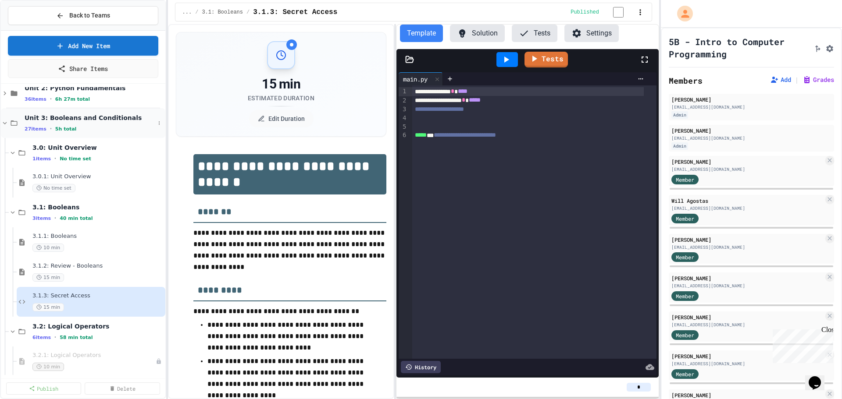
click at [56, 129] on span "5h total" at bounding box center [65, 129] width 21 height 6
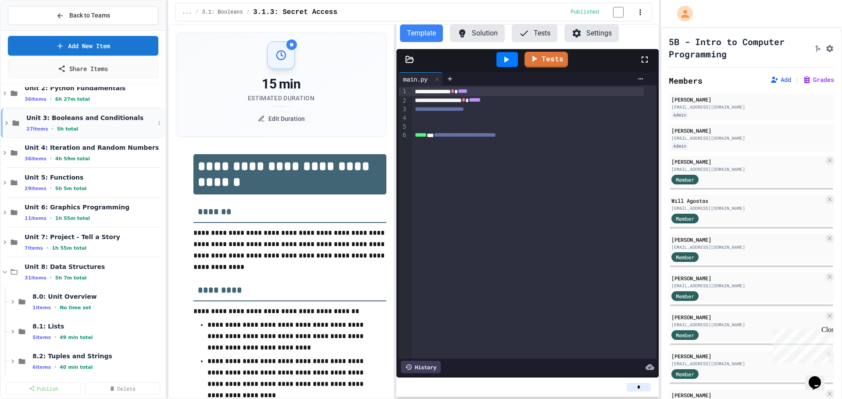
click at [60, 124] on div "Unit 3: Booleans and Conditionals 27 items • 5h total" at bounding box center [90, 123] width 128 height 18
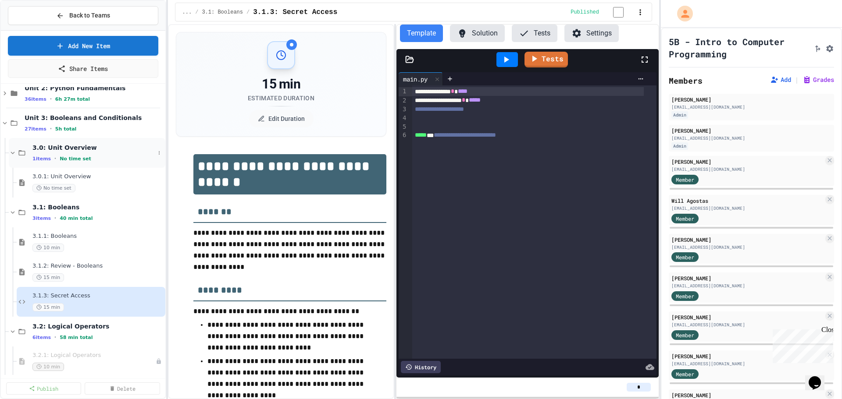
click at [54, 160] on span "•" at bounding box center [55, 158] width 2 height 7
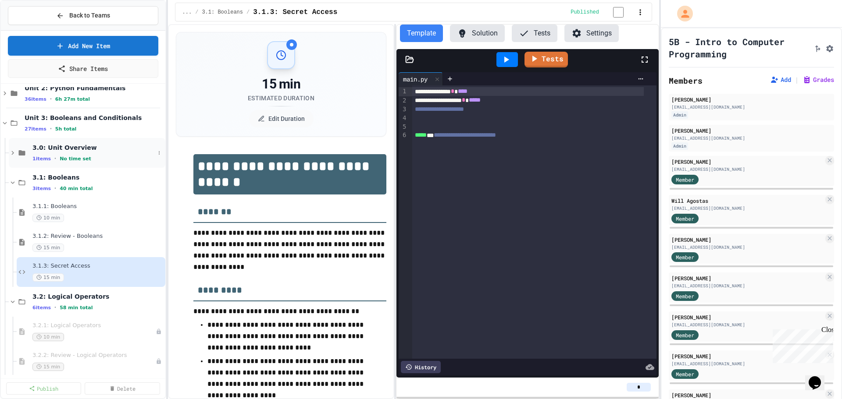
click at [54, 158] on span "•" at bounding box center [55, 158] width 2 height 7
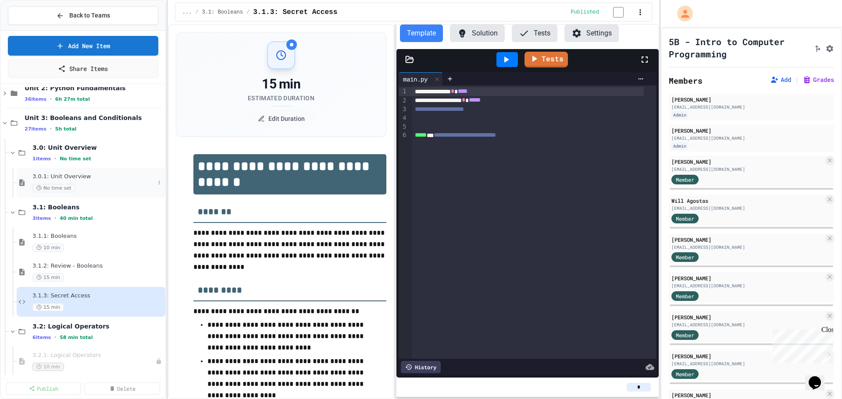
click at [48, 178] on span "3.0.1: Unit Overview" at bounding box center [93, 176] width 122 height 7
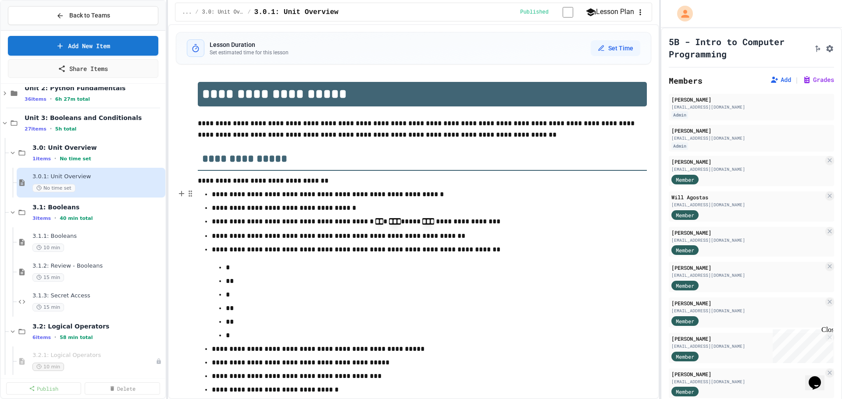
scroll to position [40, 0]
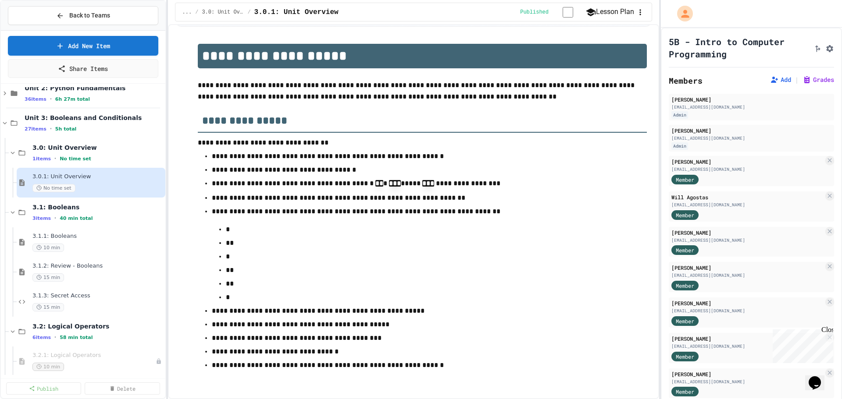
click at [639, 15] on icon "button" at bounding box center [639, 13] width 1 height 6
click at [598, 399] on div at bounding box center [421, 400] width 842 height 0
